Goal: Information Seeking & Learning: Check status

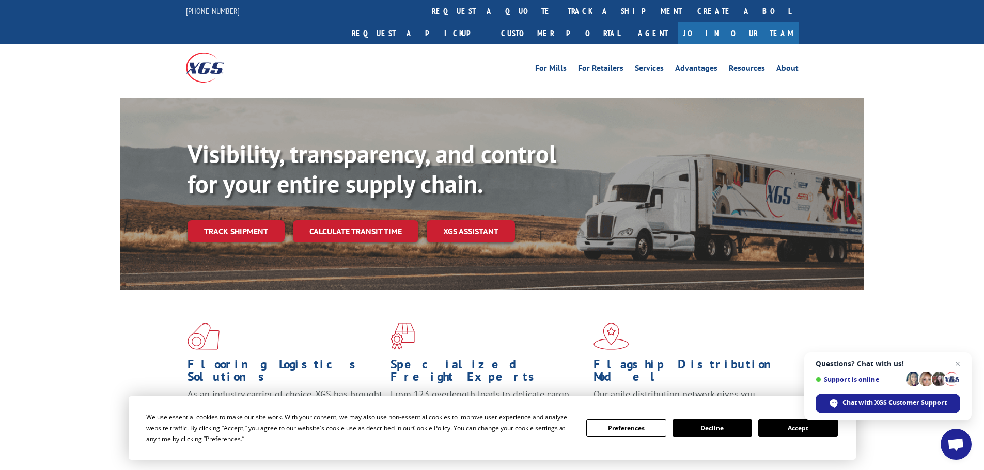
click at [805, 429] on button "Accept" at bounding box center [798, 429] width 80 height 18
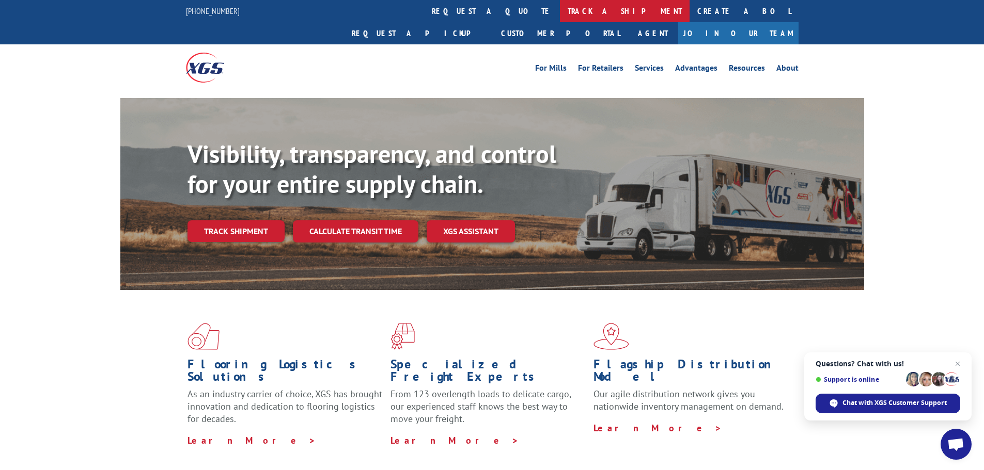
click at [560, 6] on link "track a shipment" at bounding box center [625, 11] width 130 height 22
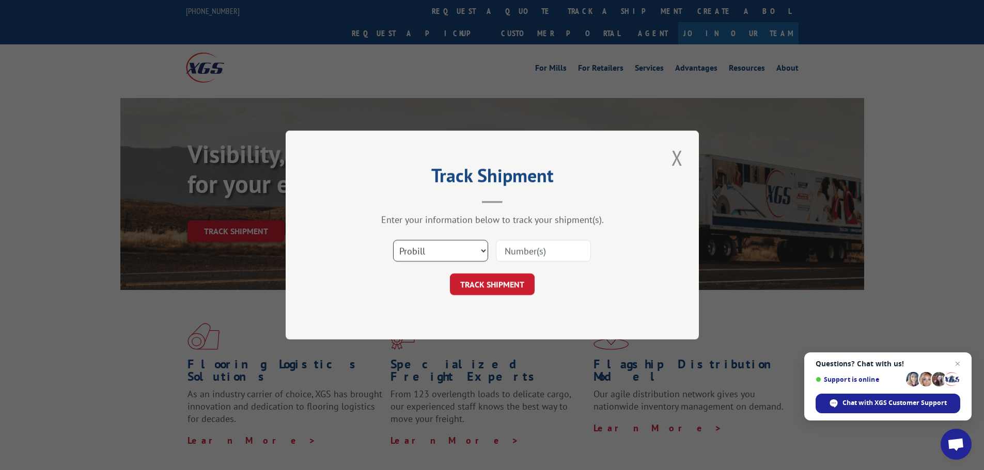
click at [447, 253] on select "Select category... Probill BOL PO" at bounding box center [440, 251] width 95 height 22
select select "bol"
click at [393, 240] on select "Select category... Probill BOL PO" at bounding box center [440, 251] width 95 height 22
click at [513, 253] on input at bounding box center [543, 251] width 95 height 22
paste input "4866077"
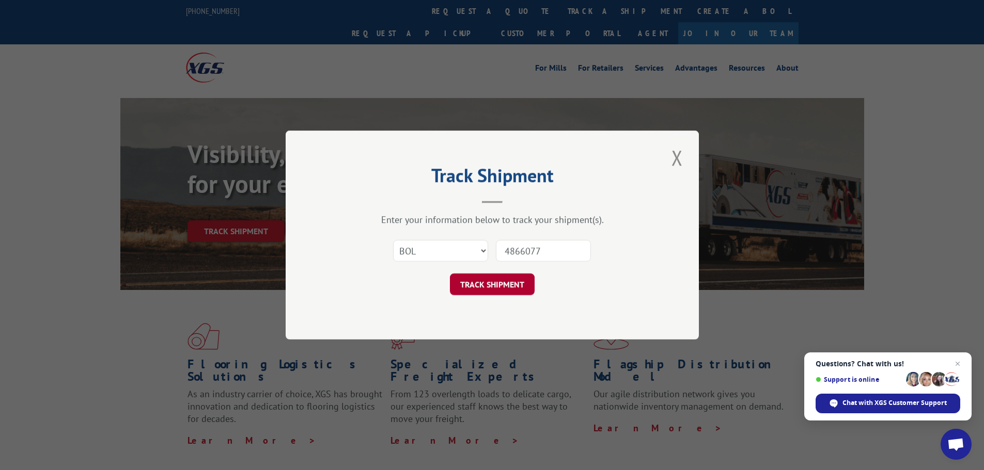
type input "4866077"
click at [505, 285] on button "TRACK SHIPMENT" at bounding box center [492, 285] width 85 height 22
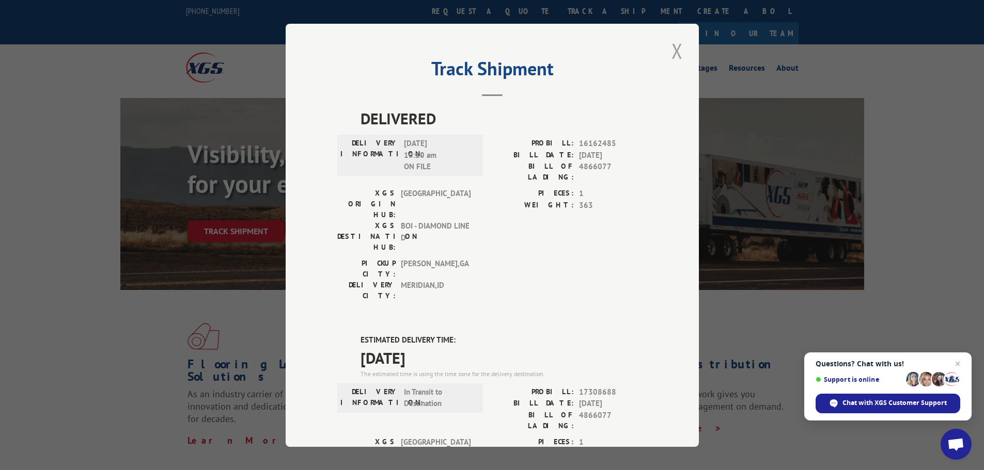
click at [673, 53] on button "Close modal" at bounding box center [677, 51] width 18 height 28
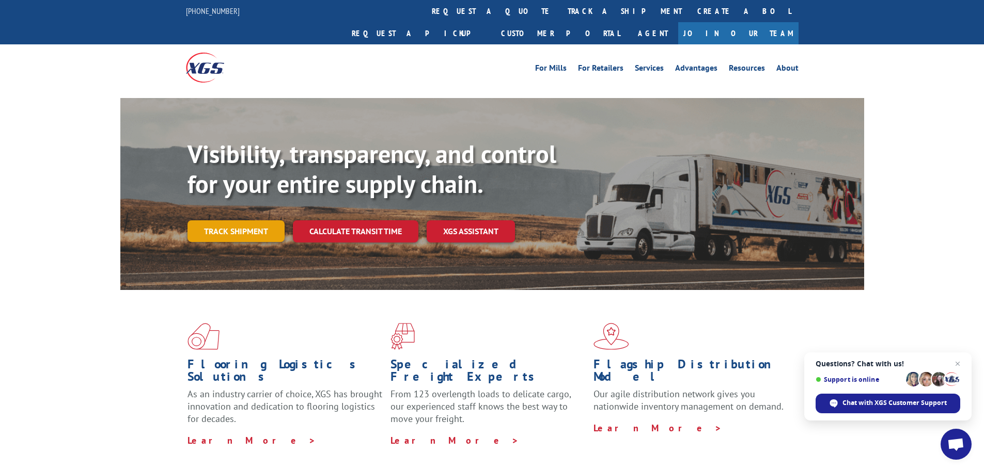
click at [251, 220] on link "Track shipment" at bounding box center [235, 231] width 97 height 22
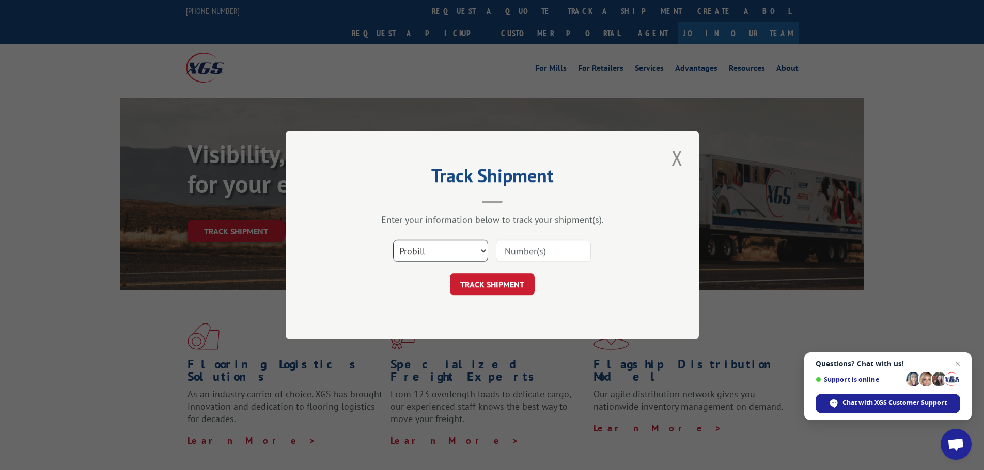
click at [442, 248] on select "Select category... Probill BOL PO" at bounding box center [440, 251] width 95 height 22
select select "bol"
click at [393, 240] on select "Select category... Probill BOL PO" at bounding box center [440, 251] width 95 height 22
click at [527, 242] on input at bounding box center [543, 251] width 95 height 22
paste input "4856147"
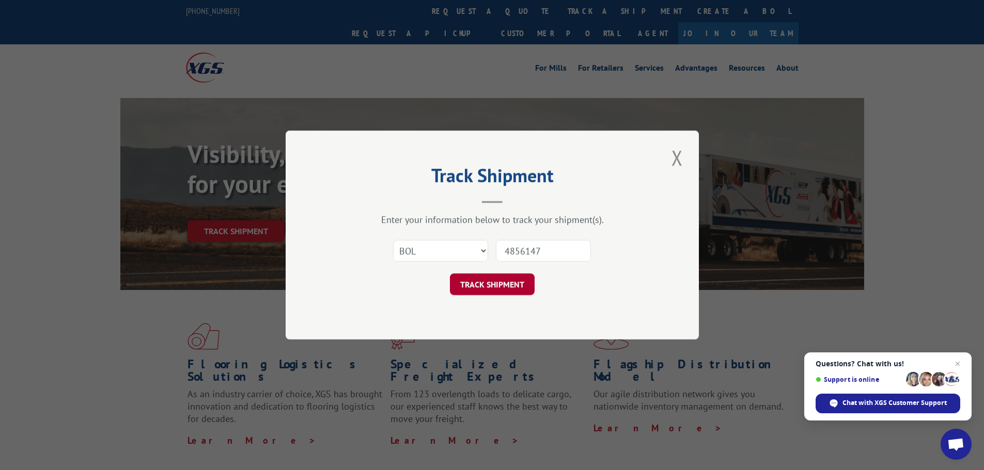
type input "4856147"
click at [468, 284] on button "TRACK SHIPMENT" at bounding box center [492, 285] width 85 height 22
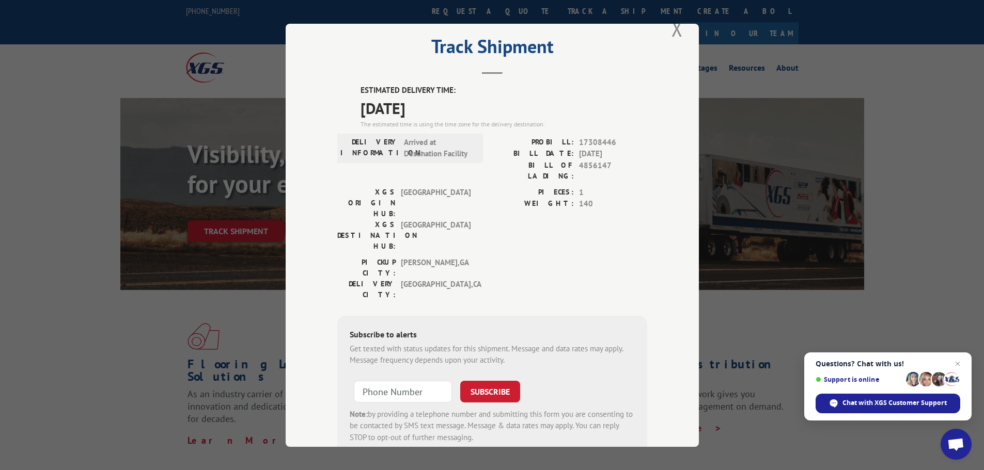
scroll to position [41, 0]
